Goal: Transaction & Acquisition: Book appointment/travel/reservation

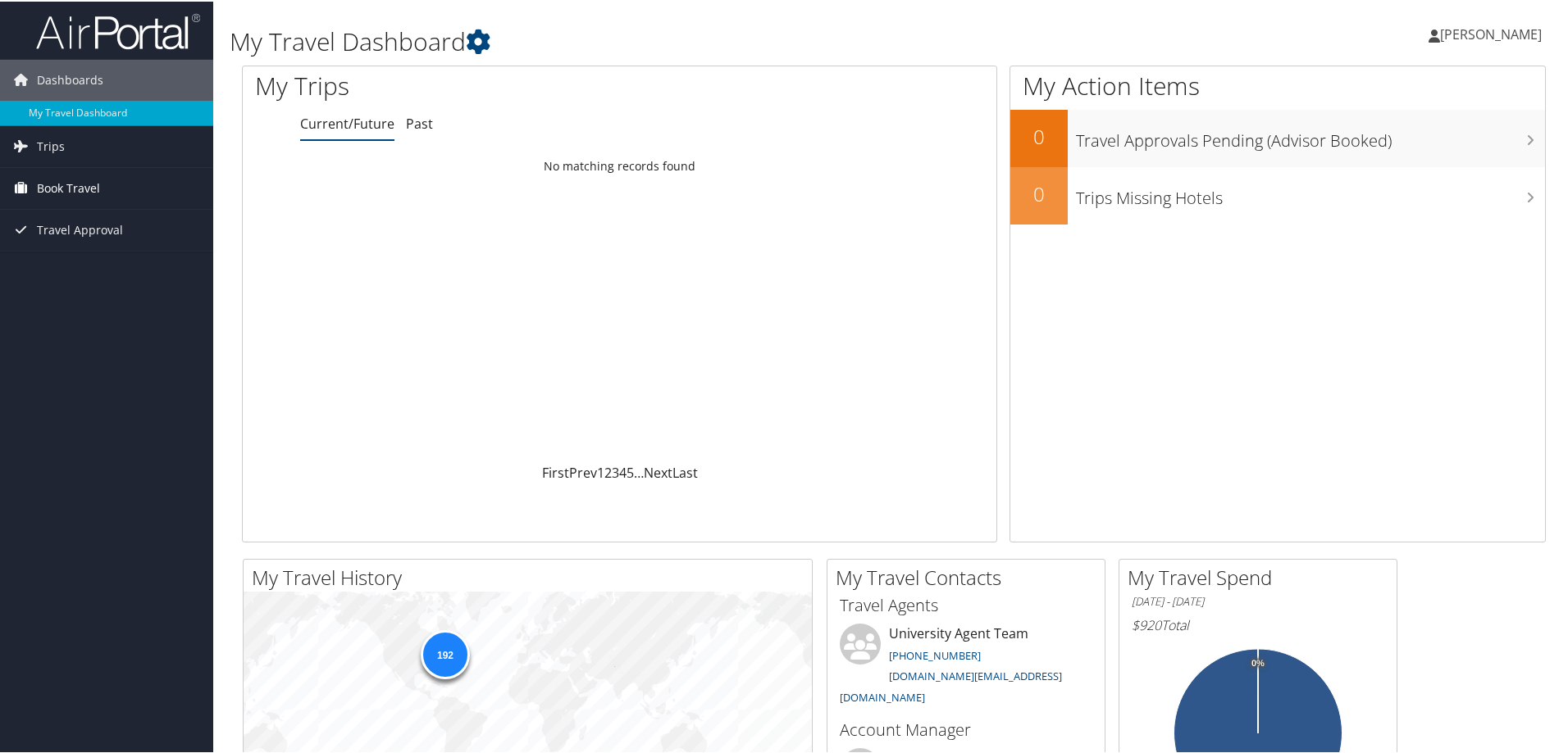
click at [67, 183] on span "Book Travel" at bounding box center [68, 187] width 63 height 41
click at [108, 271] on link "Book/Manage Online Trips" at bounding box center [106, 268] width 213 height 24
